Goal: Task Accomplishment & Management: Manage account settings

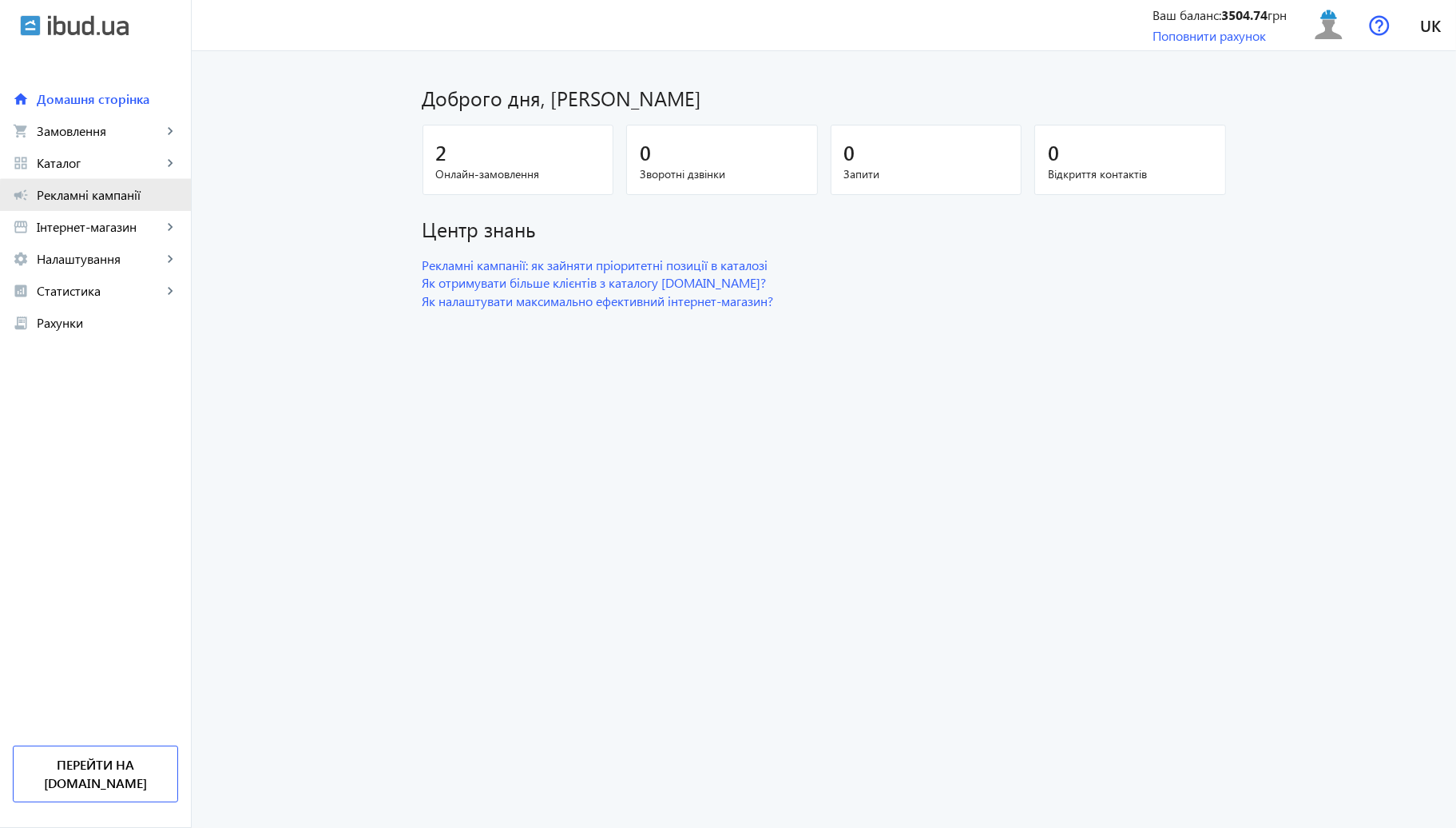
click at [109, 203] on span "Рекламні кампанії" at bounding box center [108, 194] width 141 height 16
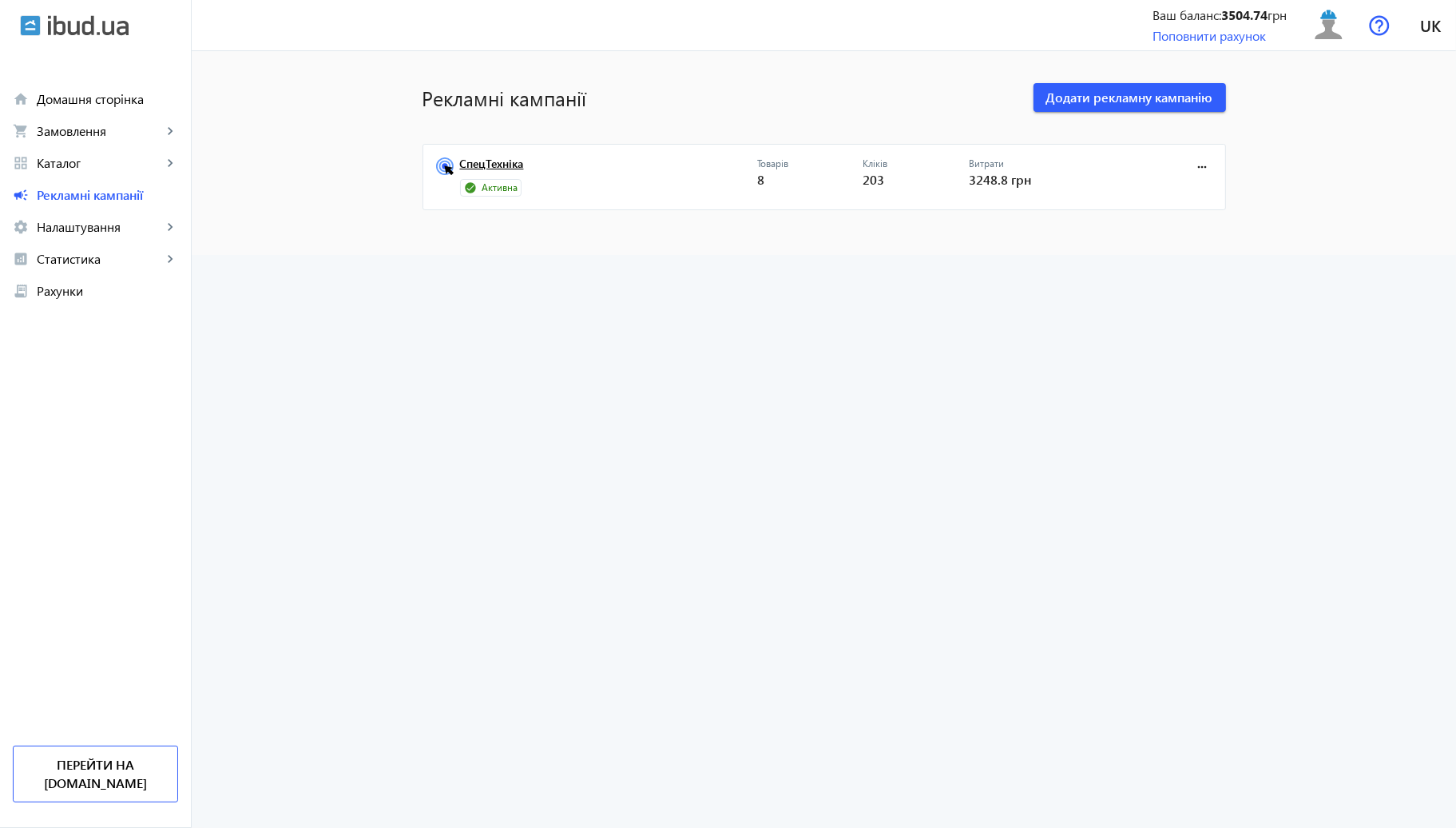
click at [524, 166] on link "СпецТехніка" at bounding box center [608, 168] width 297 height 22
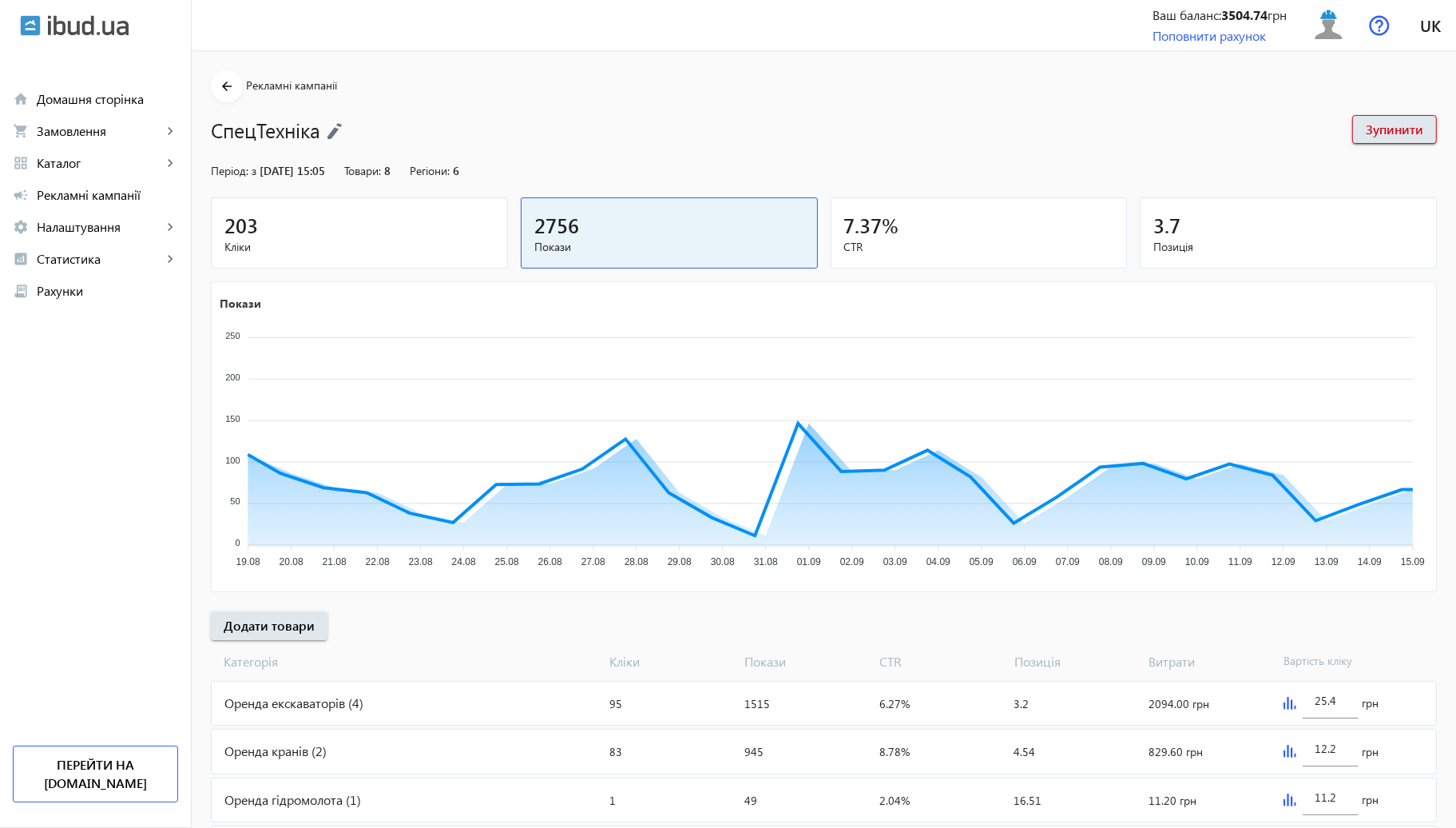
click at [447, 231] on div "203" at bounding box center [359, 225] width 270 height 28
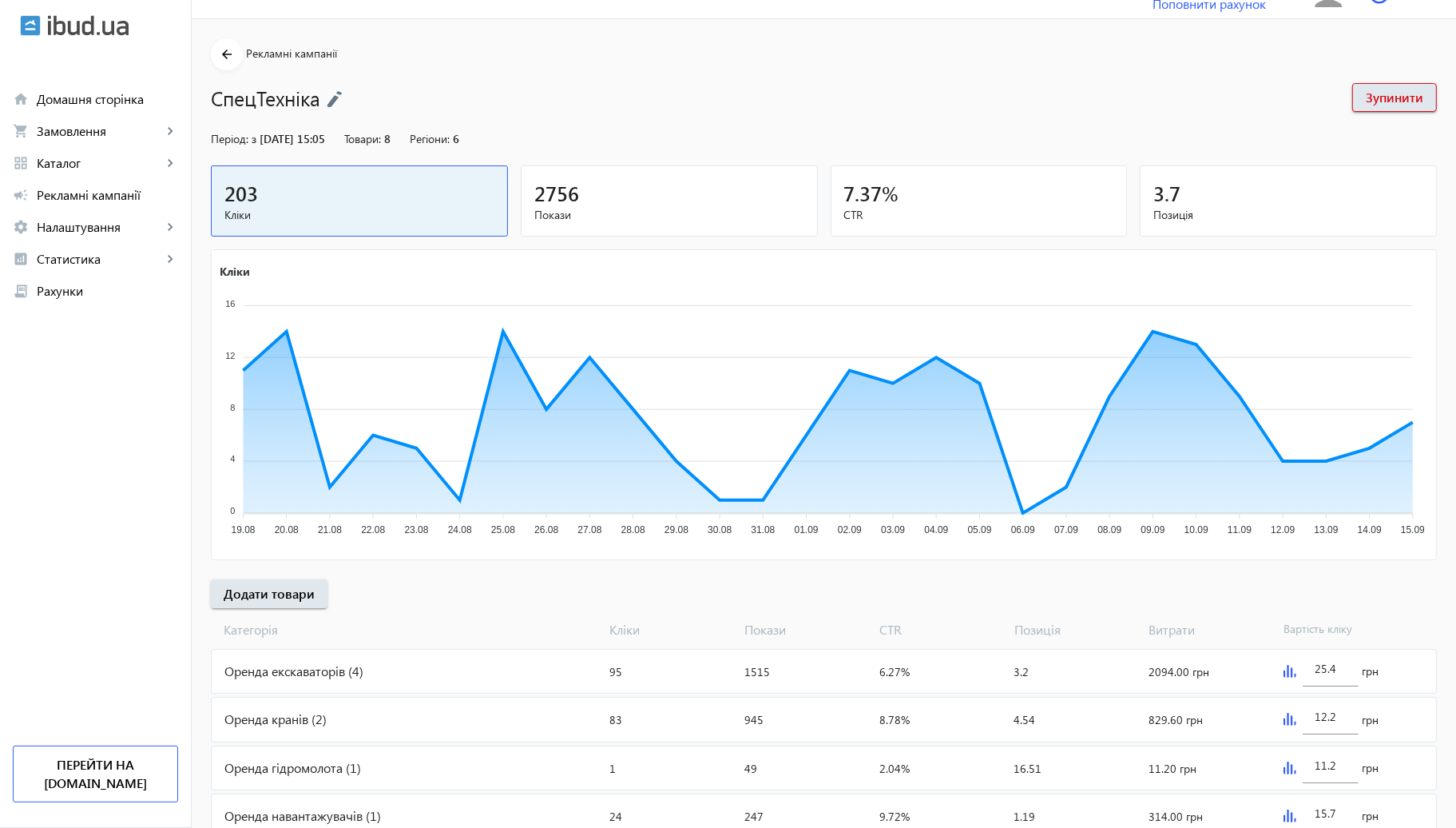
scroll to position [88, 0]
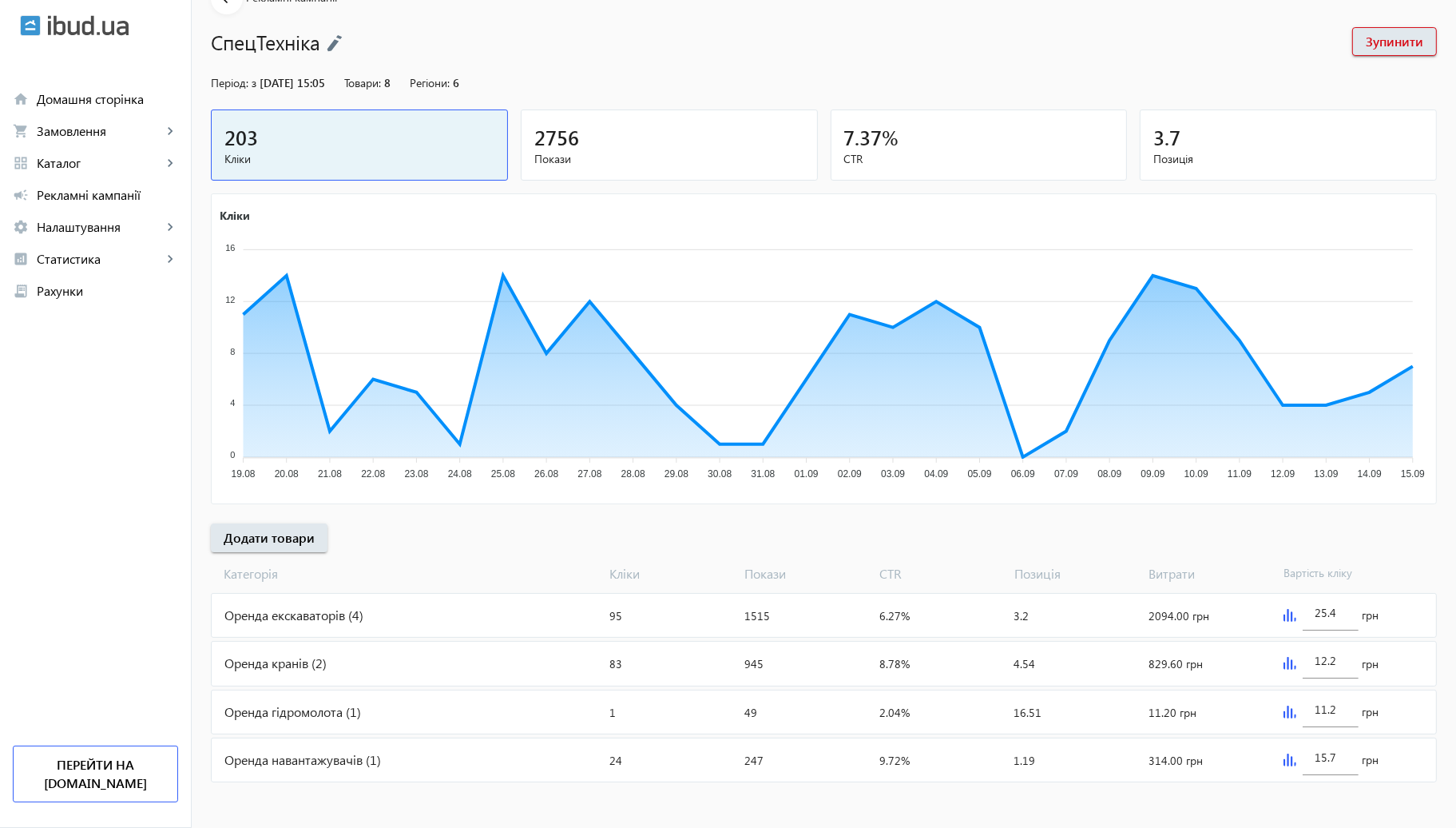
click at [1290, 657] on img at bounding box center [1291, 663] width 13 height 13
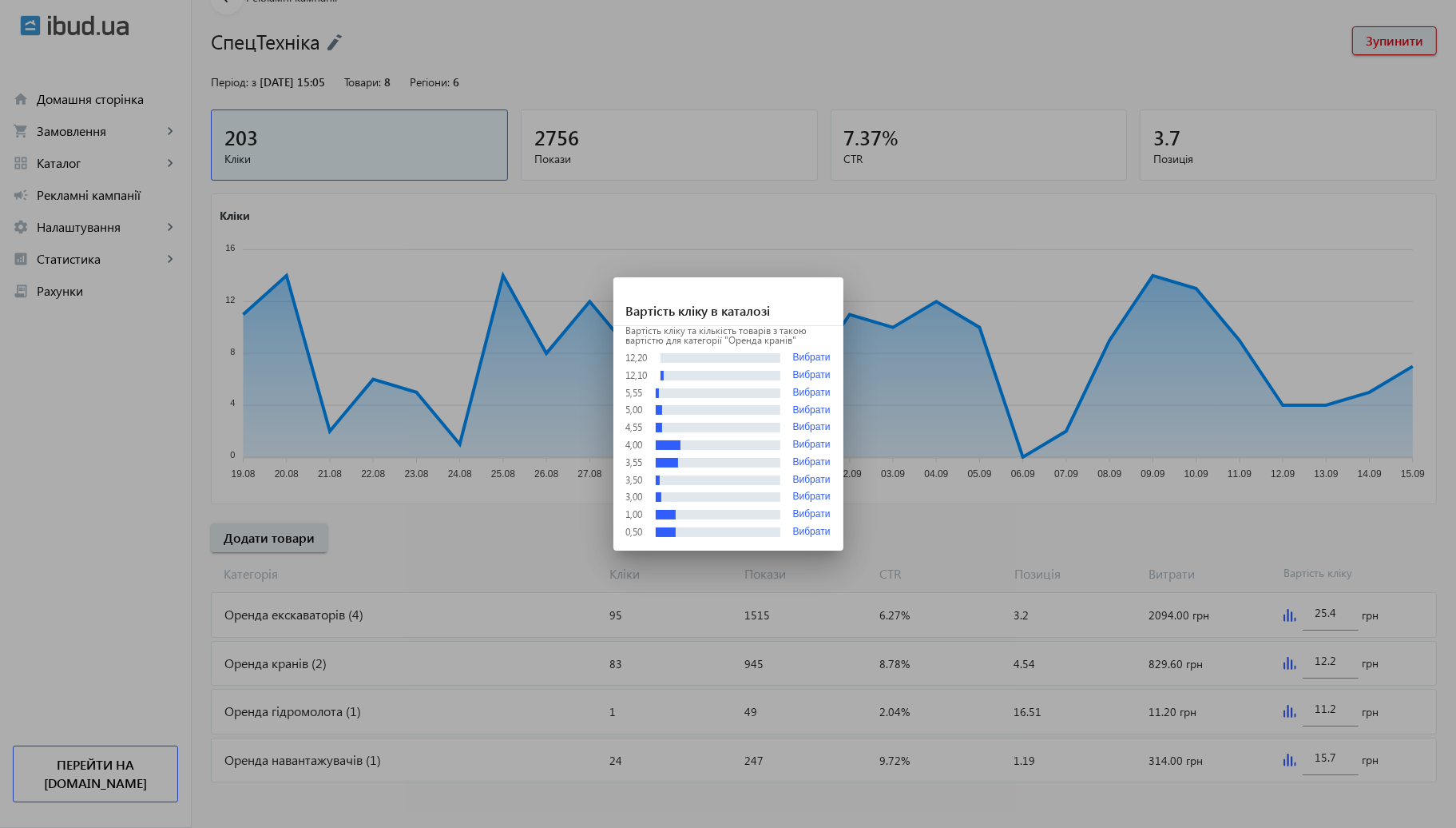
click at [1178, 511] on div at bounding box center [728, 414] width 1456 height 828
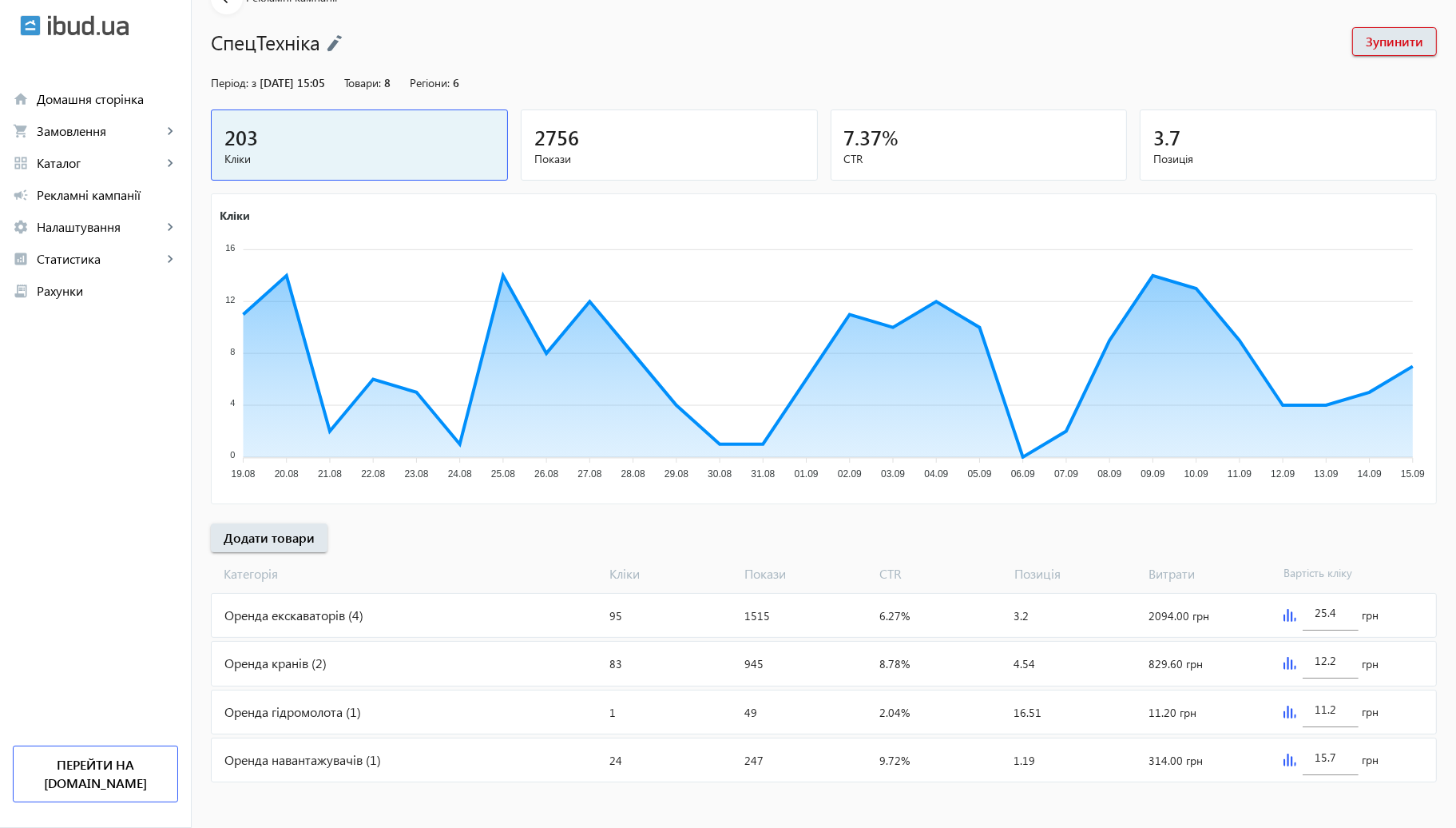
click at [1279, 614] on div "25.4 грн" at bounding box center [1356, 616] width 159 height 43
click at [1284, 612] on img at bounding box center [1291, 616] width 13 height 13
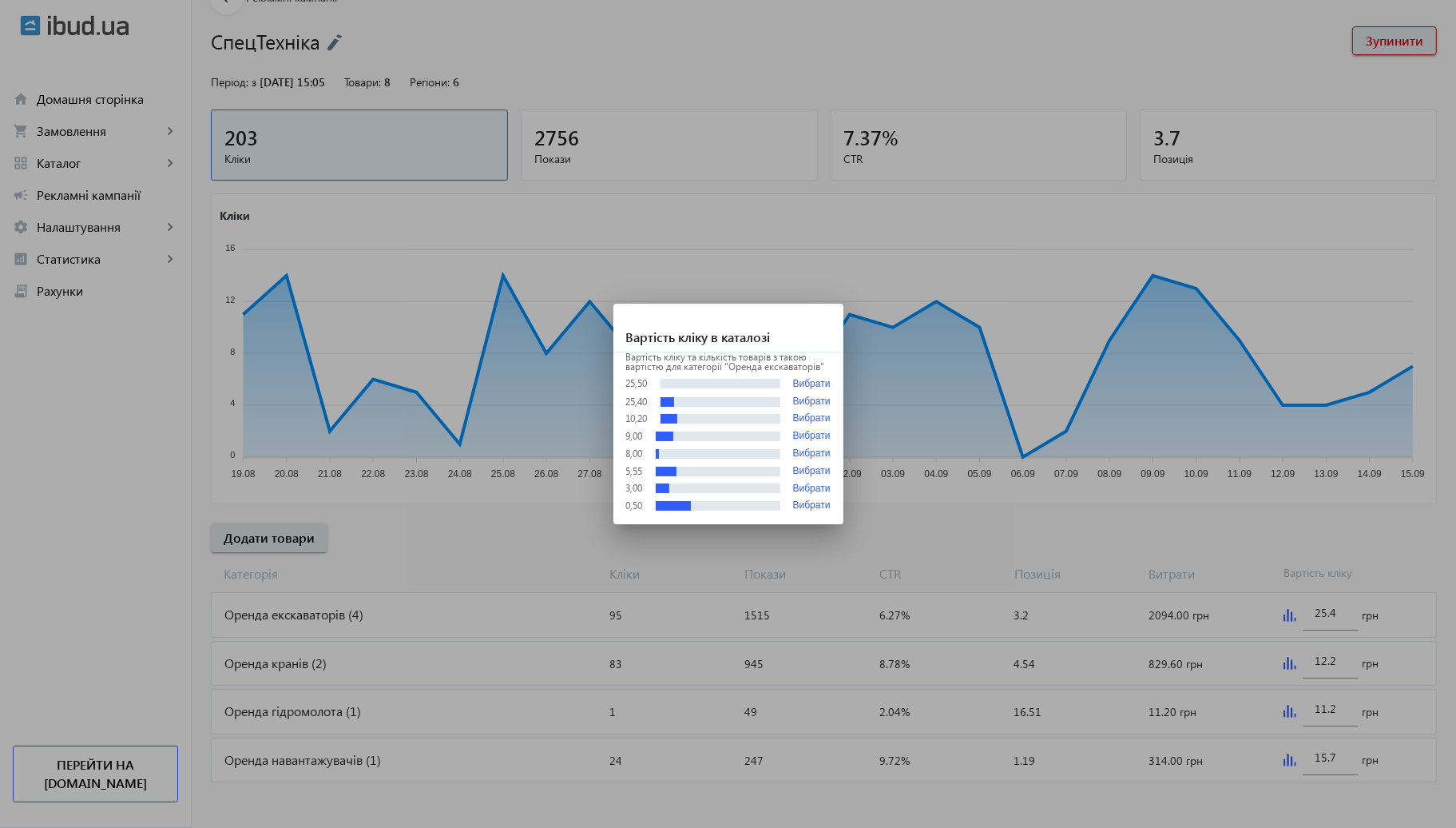
scroll to position [0, 0]
click at [1192, 460] on div at bounding box center [728, 414] width 1456 height 828
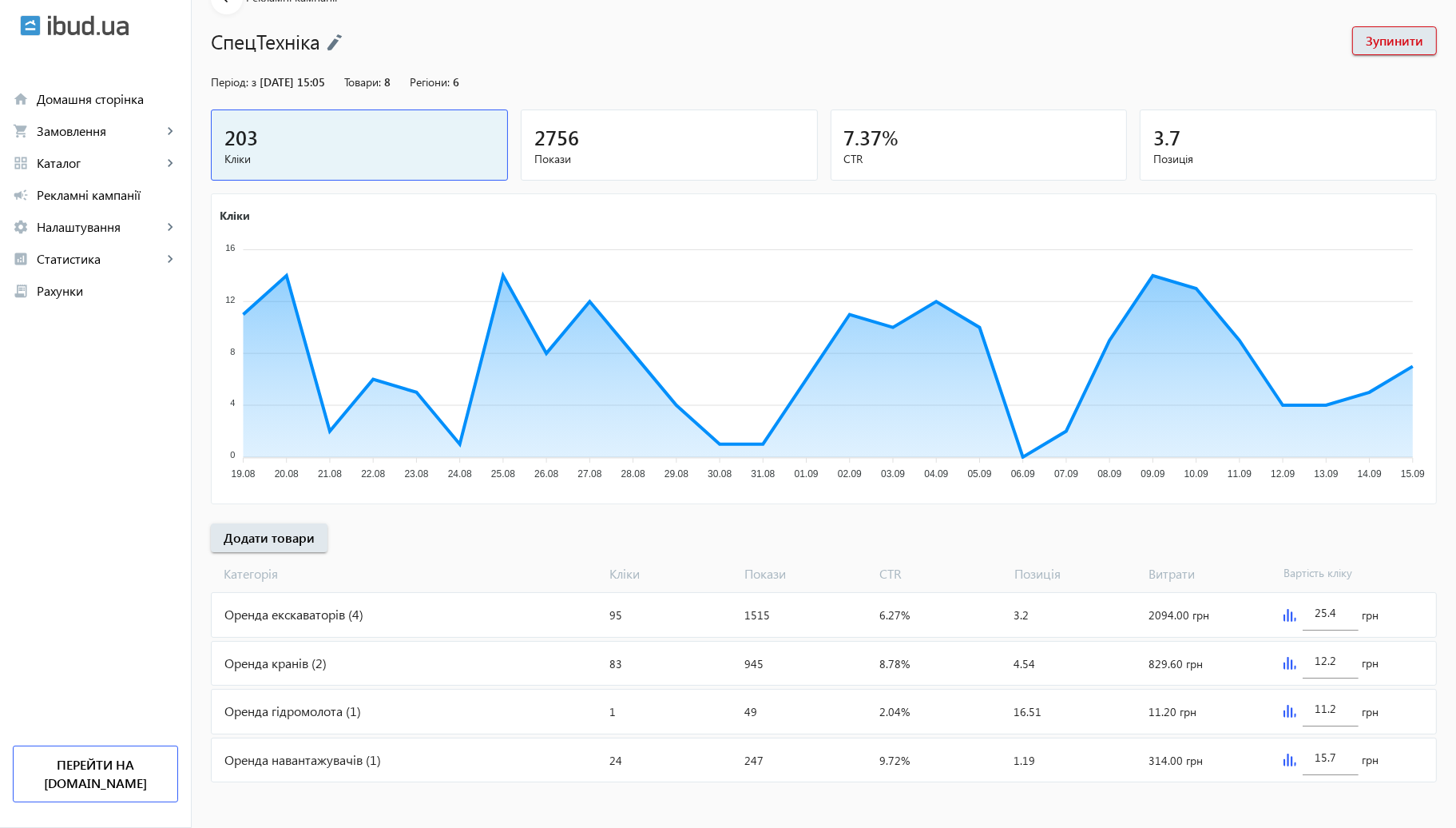
scroll to position [88, 0]
drag, startPoint x: 662, startPoint y: 660, endPoint x: 651, endPoint y: 655, distance: 12.1
click at [661, 662] on div "Кліки: 83" at bounding box center [671, 663] width 135 height 43
click at [471, 681] on div "Оренда кранів (2)" at bounding box center [407, 663] width 392 height 43
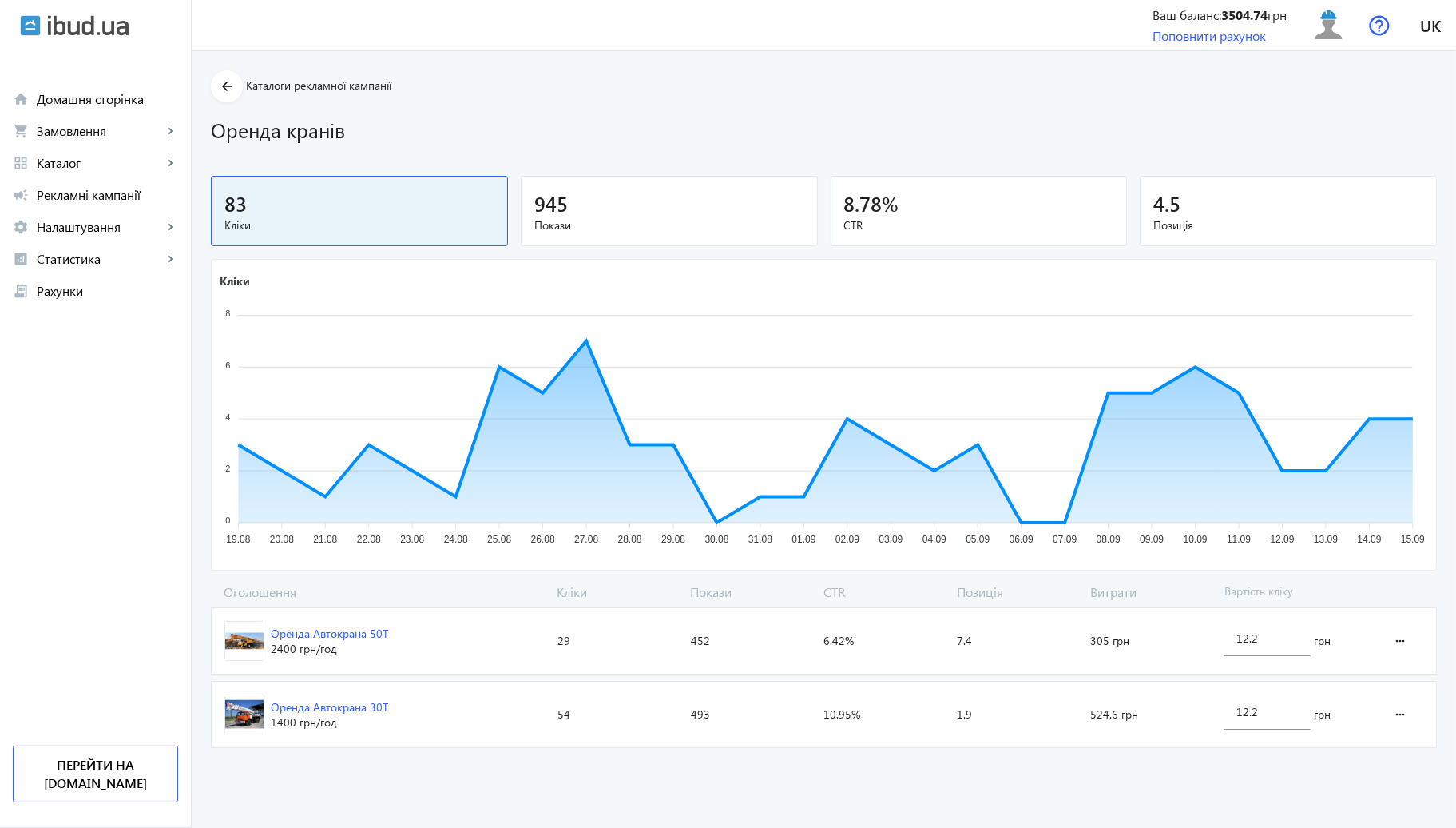
click at [445, 642] on span "Оренда Автокрана 50Т 2400 грн /год" at bounding box center [381, 641] width 340 height 66
